Goal: Task Accomplishment & Management: Manage account settings

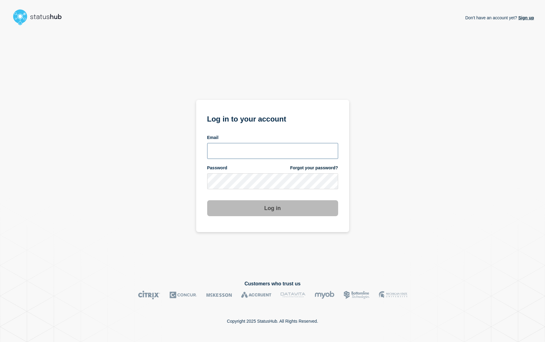
type input "[EMAIL_ADDRESS][DOMAIN_NAME]"
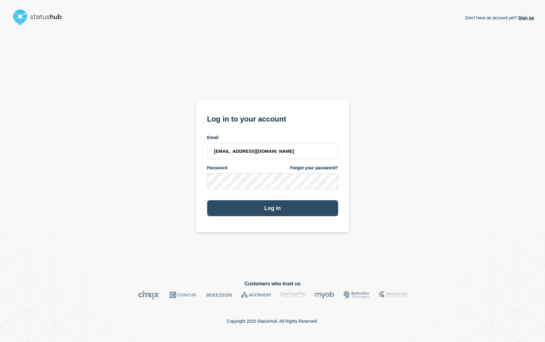
click at [282, 208] on button "Log in" at bounding box center [272, 208] width 131 height 16
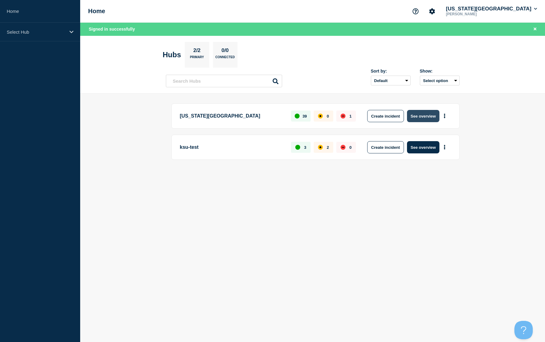
click at [421, 114] on button "See overview" at bounding box center [423, 116] width 32 height 12
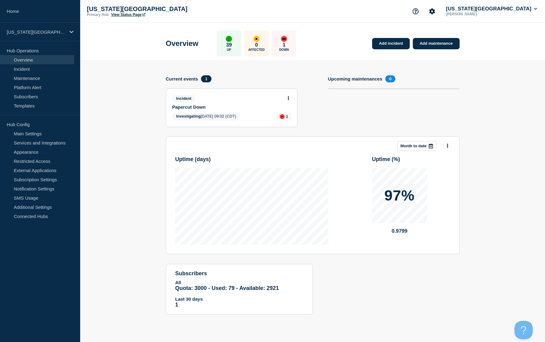
click at [195, 108] on link "Papercut Down" at bounding box center [227, 106] width 110 height 5
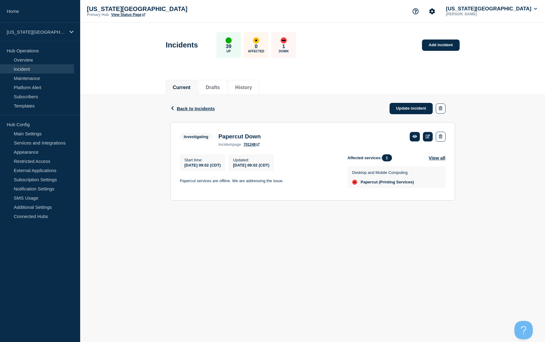
click at [251, 145] on link "701248" at bounding box center [251, 144] width 16 height 4
click at [428, 135] on icon at bounding box center [427, 136] width 5 height 4
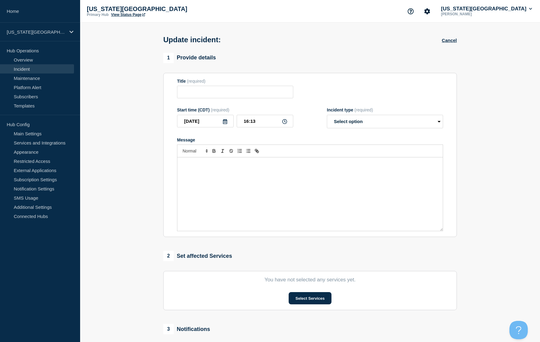
type input "Papercut Down"
type input "09:02"
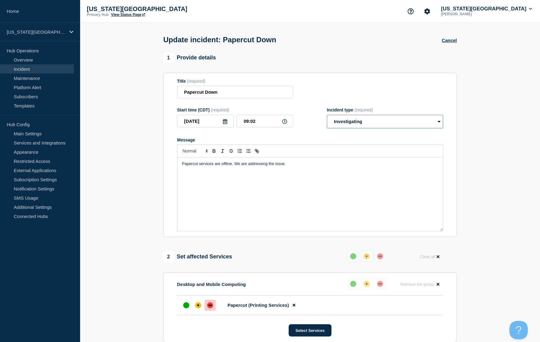
click at [398, 126] on select "Select option Investigating Identified Monitoring Resolved" at bounding box center [385, 121] width 116 height 13
select select "resolved"
click at [329, 116] on select "Select option Investigating Identified Monitoring Resolved" at bounding box center [385, 121] width 116 height 13
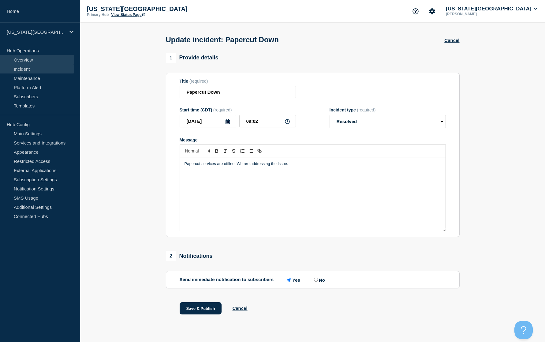
click at [31, 58] on link "Overview" at bounding box center [37, 59] width 74 height 9
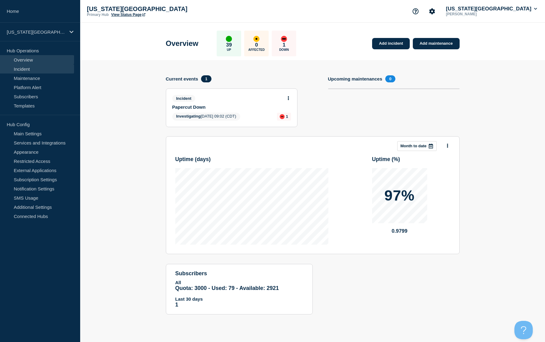
click at [23, 69] on link "Incident" at bounding box center [37, 68] width 74 height 9
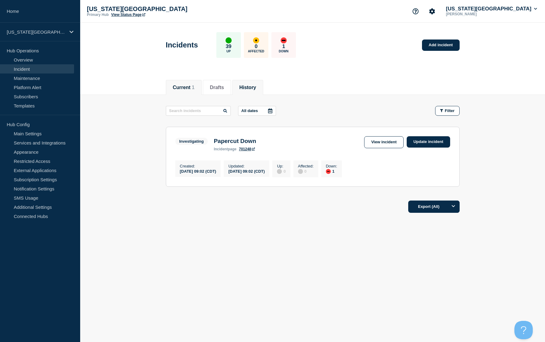
click at [255, 90] on button "History" at bounding box center [247, 88] width 17 height 6
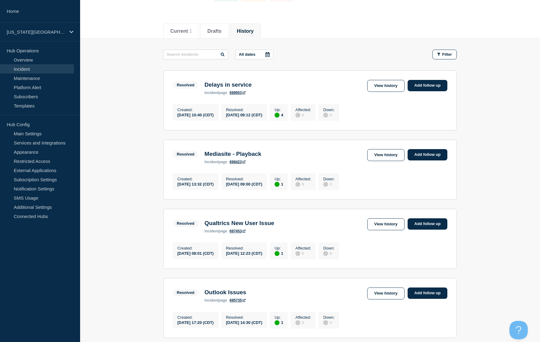
scroll to position [61, 0]
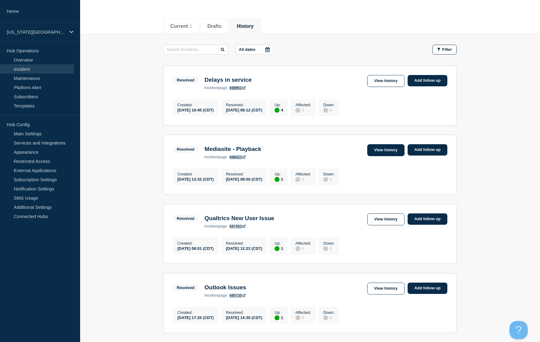
click at [390, 156] on link "View history" at bounding box center [385, 150] width 37 height 12
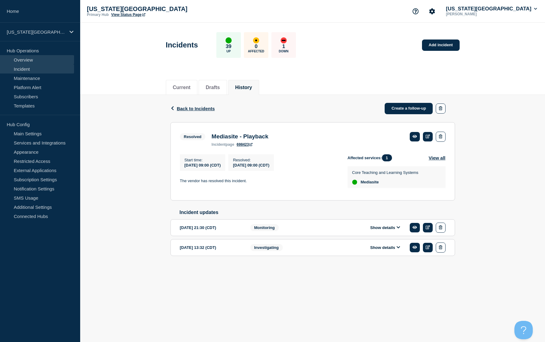
click at [24, 60] on link "Overview" at bounding box center [37, 59] width 74 height 9
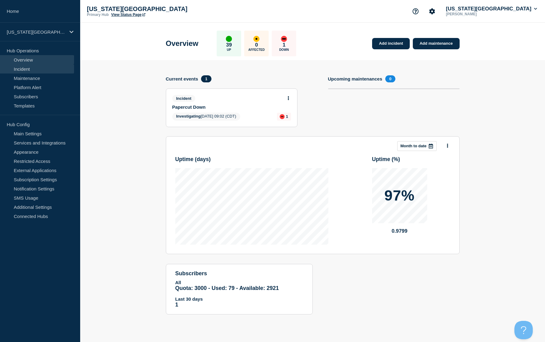
click at [16, 65] on link "Incident" at bounding box center [37, 68] width 74 height 9
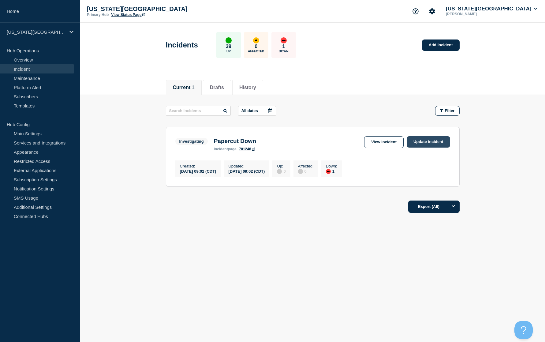
click at [434, 142] on link "Update incident" at bounding box center [427, 141] width 43 height 11
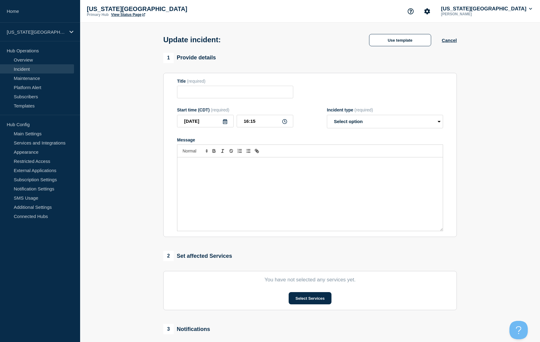
type input "Papercut Down"
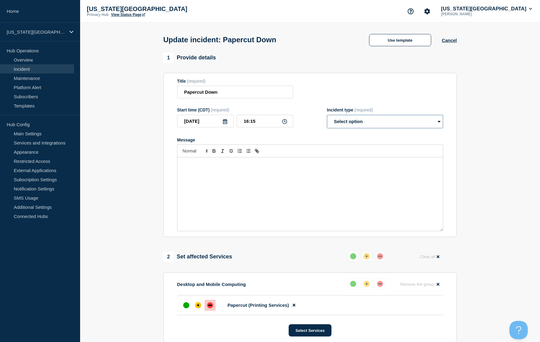
click at [357, 121] on select "Select option Investigating Identified Monitoring Resolved" at bounding box center [385, 121] width 116 height 13
select select "resolved"
click at [327, 116] on select "Select option Investigating Identified Monitoring Resolved" at bounding box center [385, 121] width 116 height 13
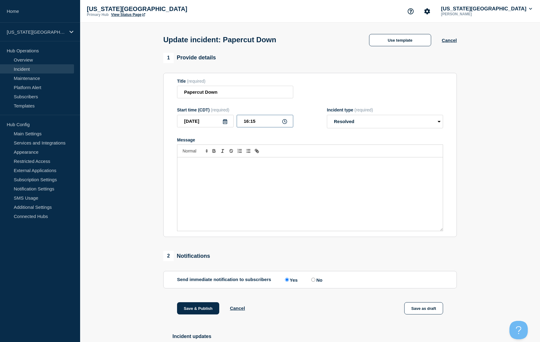
drag, startPoint x: 249, startPoint y: 122, endPoint x: 287, endPoint y: 148, distance: 46.0
click at [249, 122] on input "16:15" at bounding box center [265, 121] width 57 height 13
type input "15:57"
click at [201, 176] on div "Message" at bounding box center [309, 193] width 265 height 73
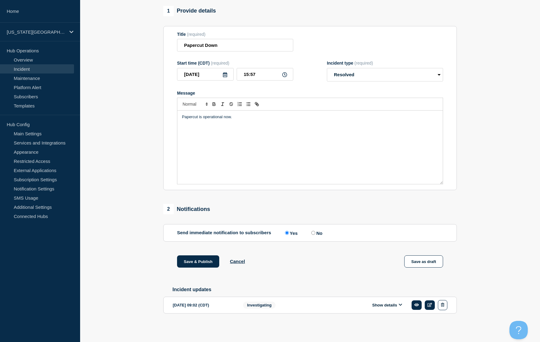
scroll to position [50, 0]
click at [206, 262] on button "Save & Publish" at bounding box center [198, 261] width 42 height 12
